Goal: Understand process/instructions: Learn how to perform a task or action

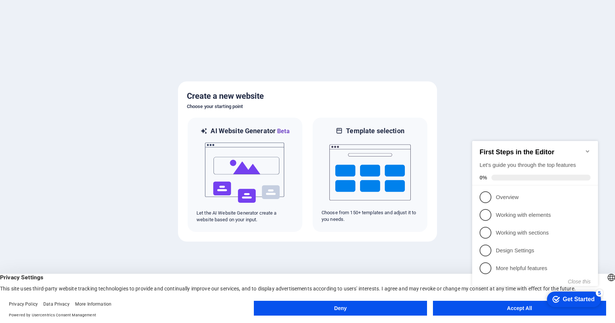
drag, startPoint x: 9, startPoint y: 288, endPoint x: 31, endPoint y: 293, distance: 23.2
click at [31, 293] on div "English Deutsch English Deutsch Privacy Settings This site uses third-party web…" at bounding box center [307, 298] width 615 height 49
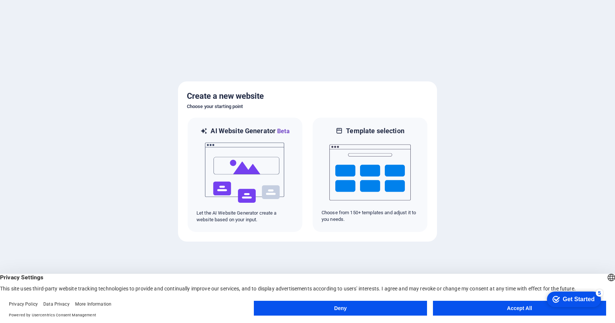
drag, startPoint x: 9, startPoint y: 288, endPoint x: 150, endPoint y: 298, distance: 140.6
click at [97, 294] on div "English Deutsch English Deutsch Privacy Settings This site uses third-party web…" at bounding box center [307, 298] width 615 height 49
drag, startPoint x: 9, startPoint y: 290, endPoint x: 289, endPoint y: 300, distance: 280.1
click at [289, 300] on div "English Deutsch English Deutsch Privacy Settings This site uses third-party web…" at bounding box center [307, 298] width 615 height 49
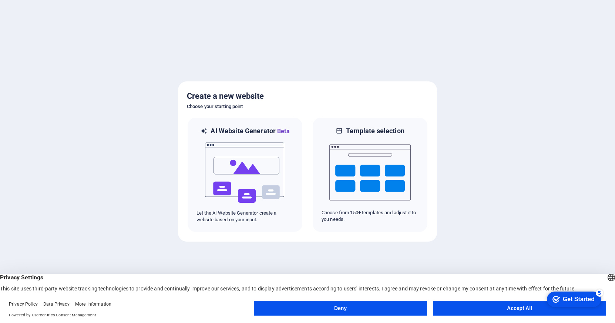
click at [567, 300] on div "Get Started" at bounding box center [579, 299] width 32 height 7
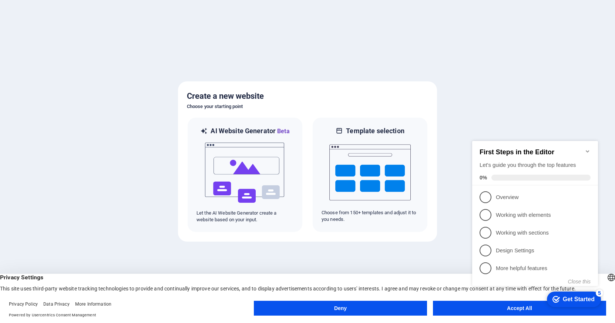
click div "checkmark Get Started 5 First Steps in the Editor Let's guide you through the t…"
click at [503, 312] on appcues-checklist "Contextual help checklist present on screen" at bounding box center [536, 221] width 135 height 182
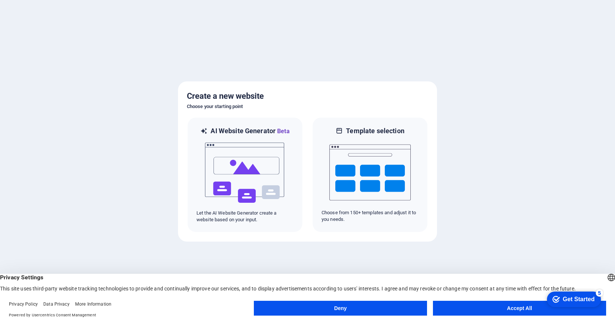
click at [515, 312] on button "Accept All" at bounding box center [519, 308] width 173 height 15
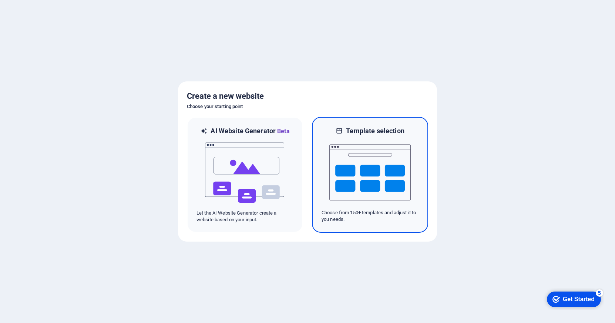
click at [362, 133] on h6 "Template selection" at bounding box center [375, 131] width 58 height 9
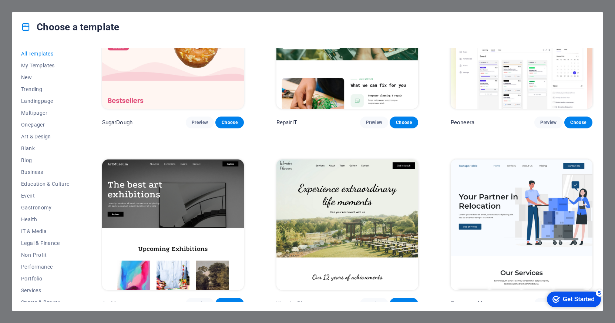
scroll to position [0, 0]
